Goal: Transaction & Acquisition: Purchase product/service

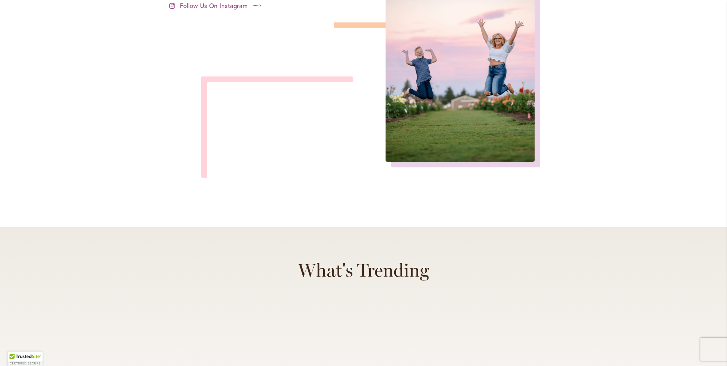
scroll to position [3181, 0]
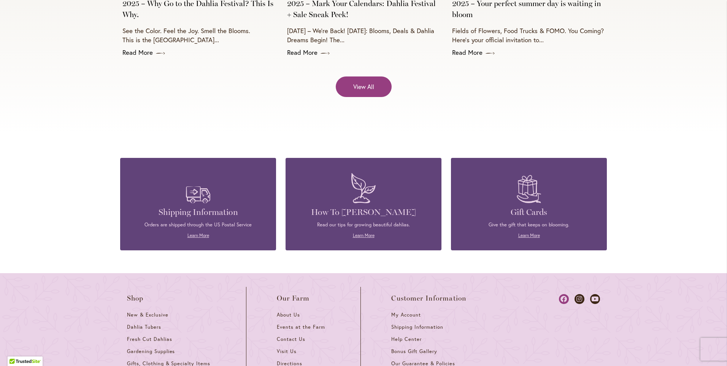
click at [560, 294] on icon at bounding box center [564, 299] width 10 height 10
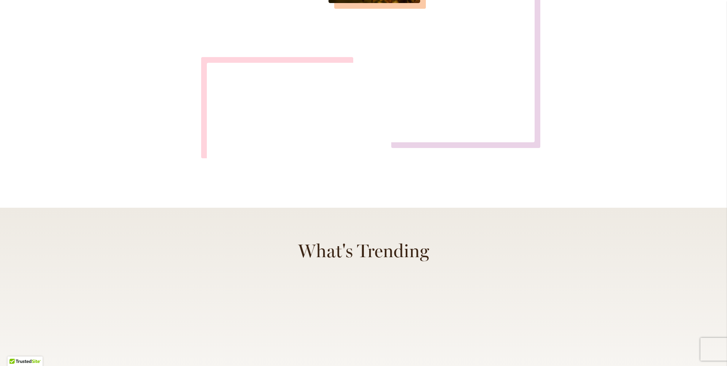
scroll to position [2970, 0]
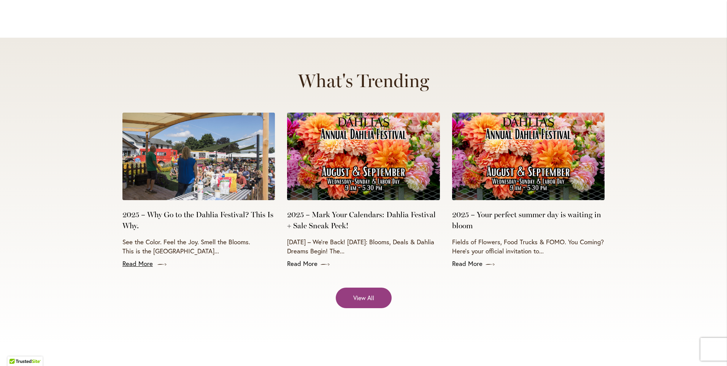
click at [142, 259] on link "Read More" at bounding box center [198, 263] width 152 height 9
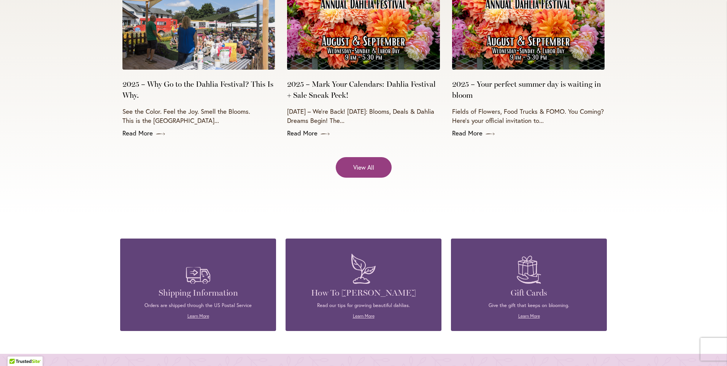
scroll to position [3198, 0]
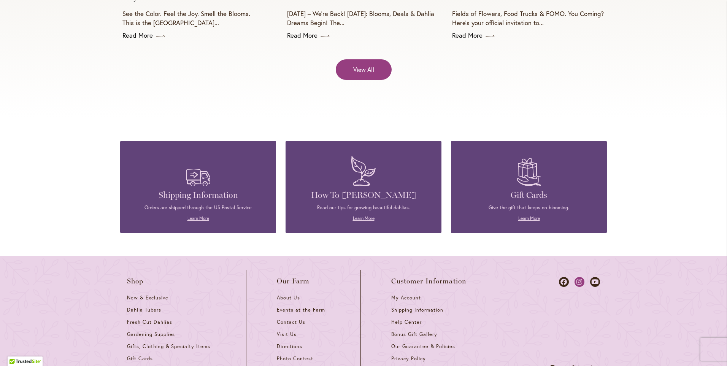
click at [575, 277] on icon at bounding box center [579, 282] width 10 height 10
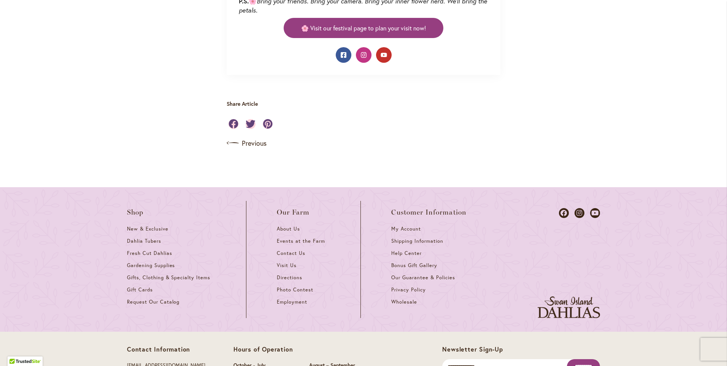
scroll to position [684, 0]
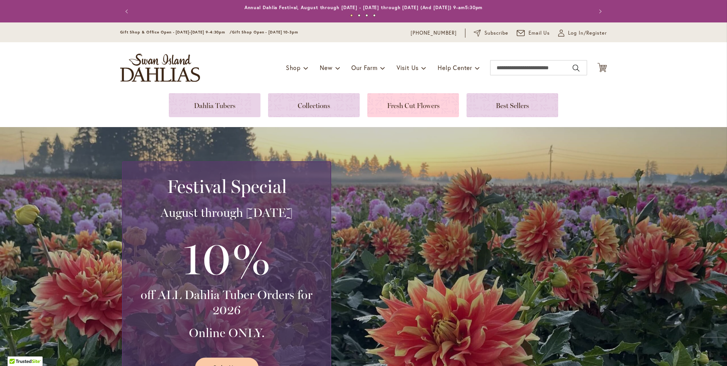
click at [392, 112] on link at bounding box center [413, 105] width 92 height 24
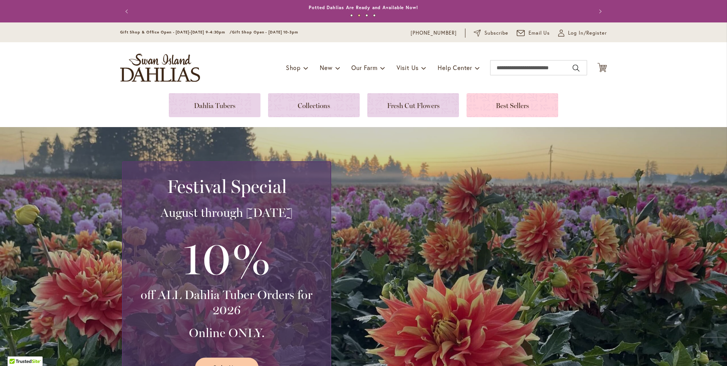
click at [500, 106] on link at bounding box center [512, 105] width 92 height 24
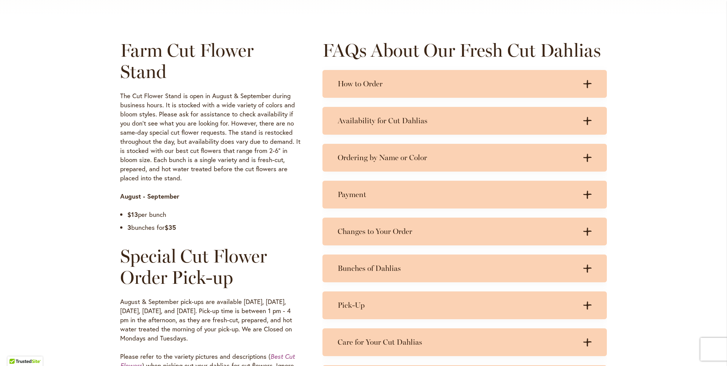
scroll to position [228, 0]
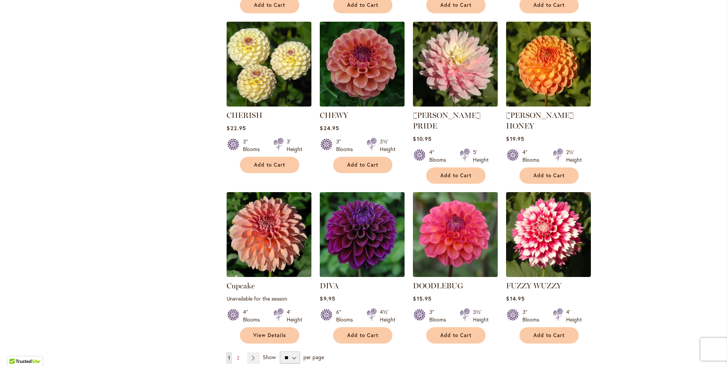
scroll to position [532, 0]
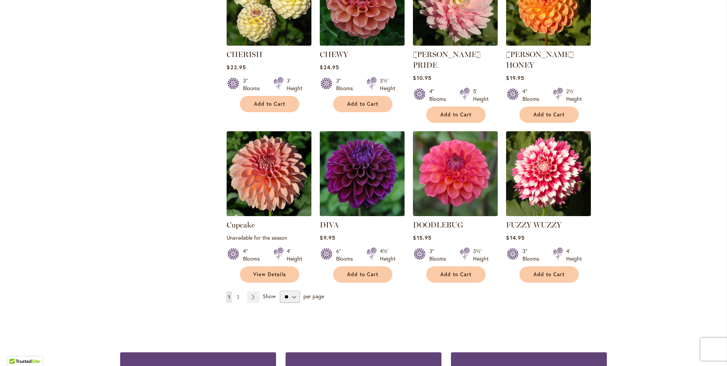
click at [237, 294] on span "2" at bounding box center [238, 297] width 2 height 6
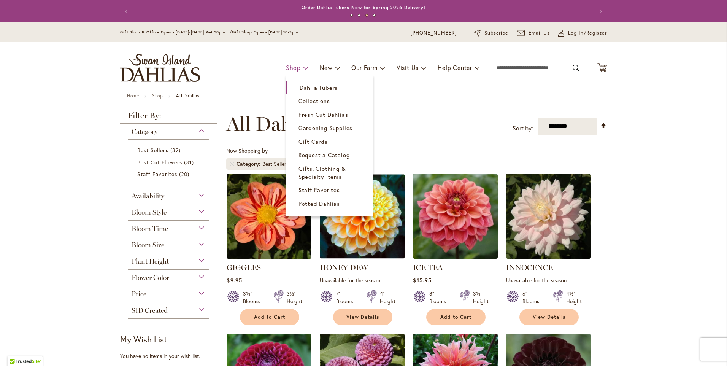
click at [289, 70] on span "Shop" at bounding box center [293, 67] width 15 height 8
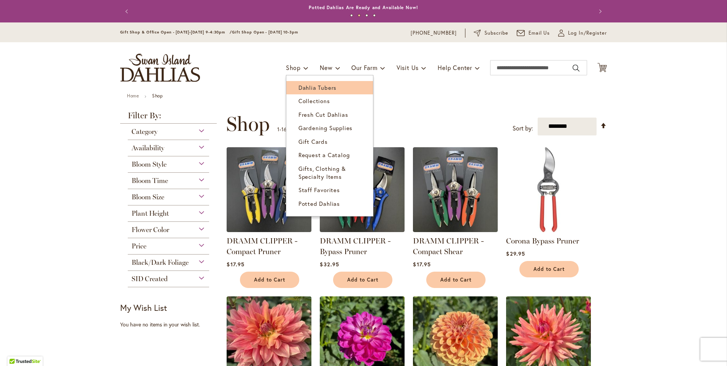
click at [298, 86] on span "Dahlia Tubers" at bounding box center [317, 88] width 38 height 8
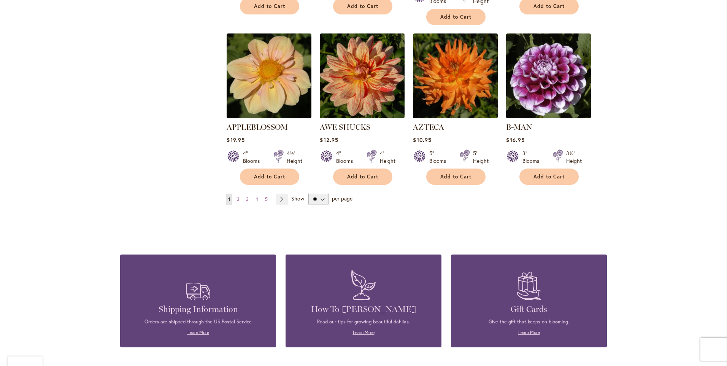
scroll to position [646, 0]
click at [320, 192] on select "** ** ** **" at bounding box center [318, 198] width 20 height 12
select select "**"
click at [308, 192] on select "** ** ** **" at bounding box center [318, 198] width 20 height 12
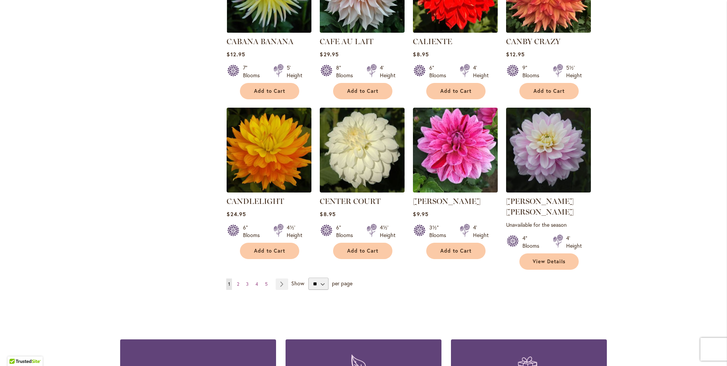
scroll to position [2622, 0]
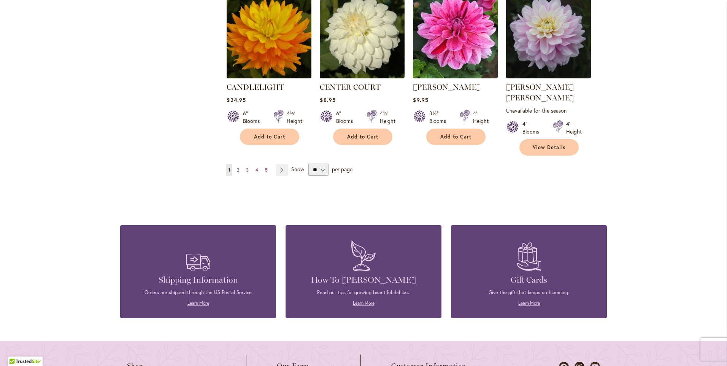
click at [237, 167] on span "2" at bounding box center [238, 170] width 2 height 6
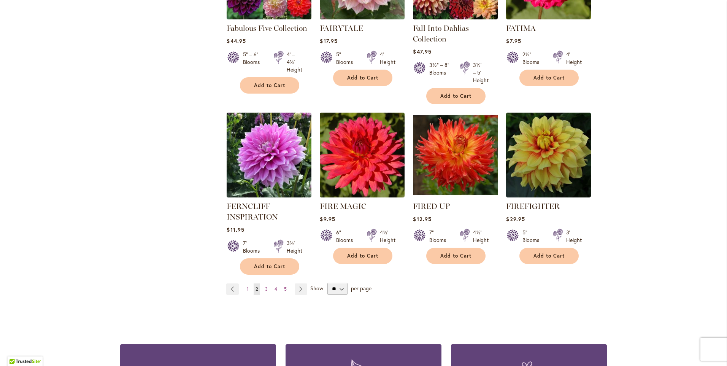
scroll to position [2584, 0]
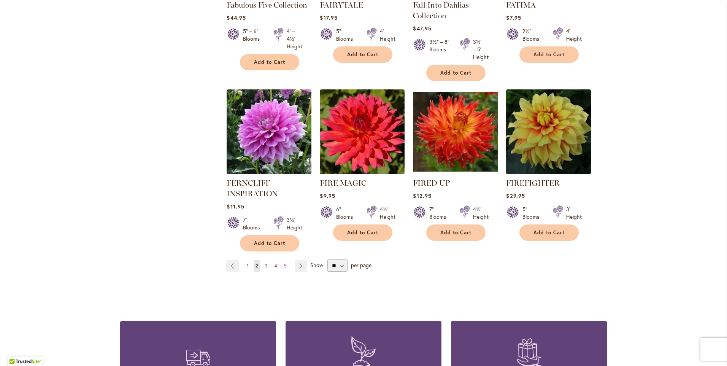
click at [265, 263] on span "3" at bounding box center [266, 266] width 3 height 6
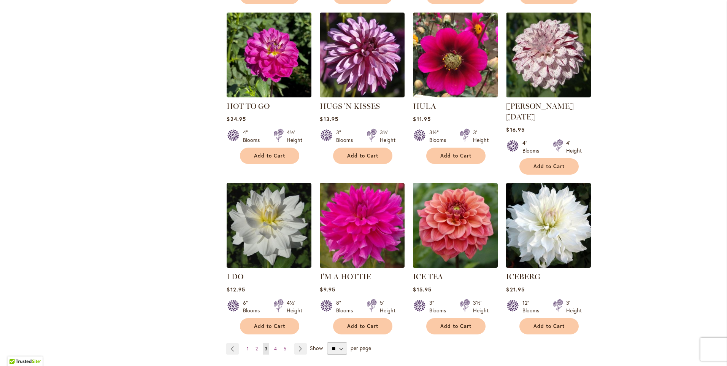
scroll to position [2546, 0]
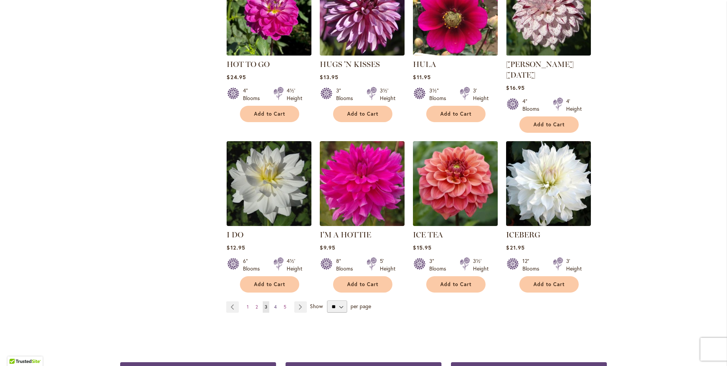
click at [274, 304] on span "4" at bounding box center [275, 307] width 3 height 6
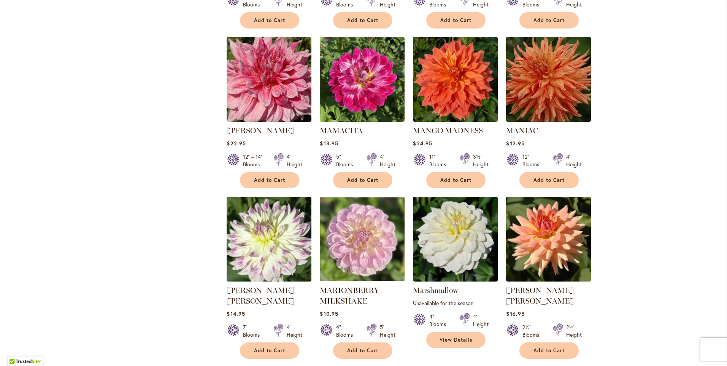
scroll to position [2470, 0]
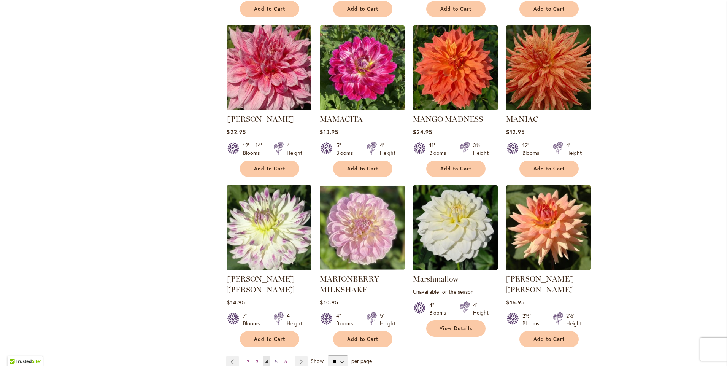
click at [275, 358] on span "5" at bounding box center [276, 361] width 3 height 6
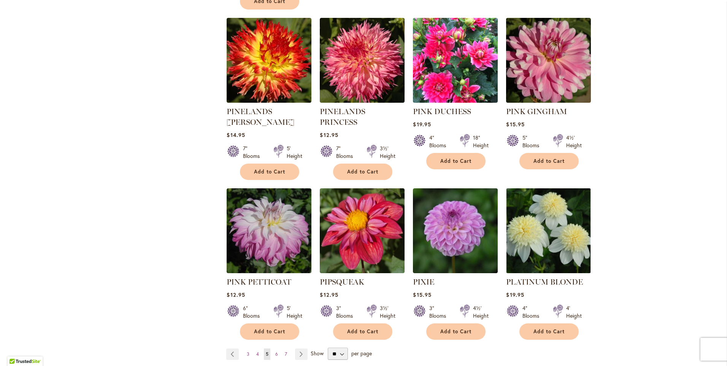
scroll to position [2508, 0]
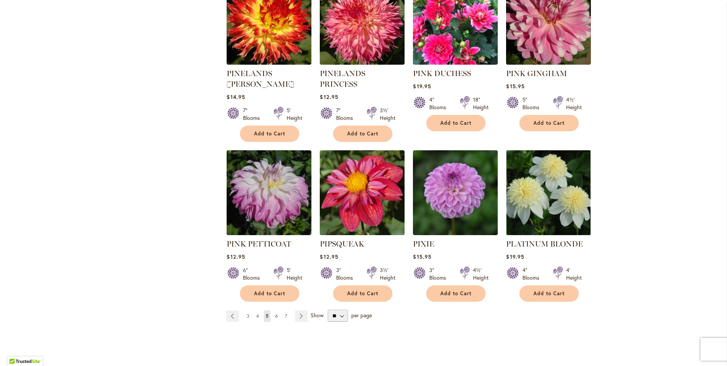
click at [275, 313] on span "6" at bounding box center [276, 316] width 3 height 6
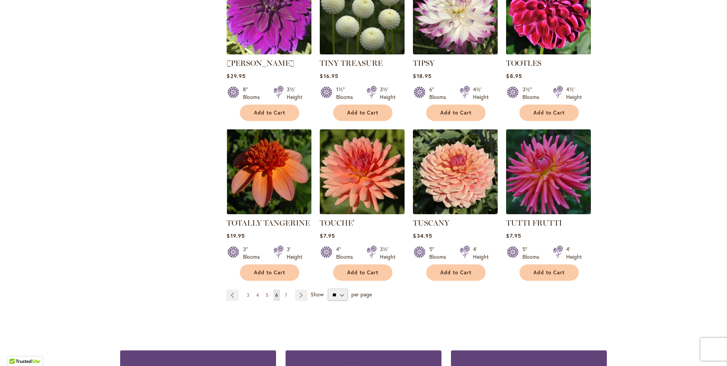
scroll to position [2508, 0]
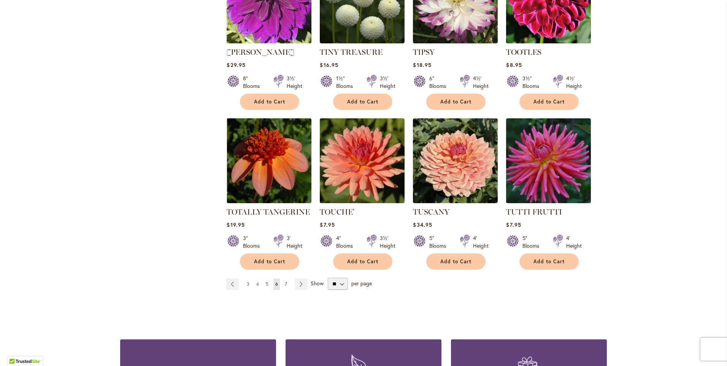
click at [285, 281] on span "7" at bounding box center [286, 284] width 2 height 6
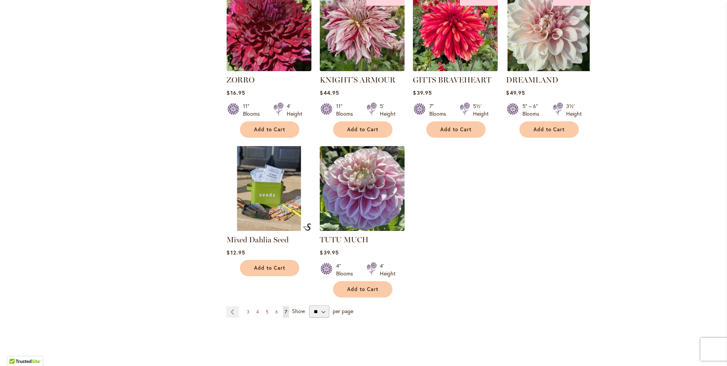
scroll to position [1178, 0]
